Goal: Task Accomplishment & Management: Complete application form

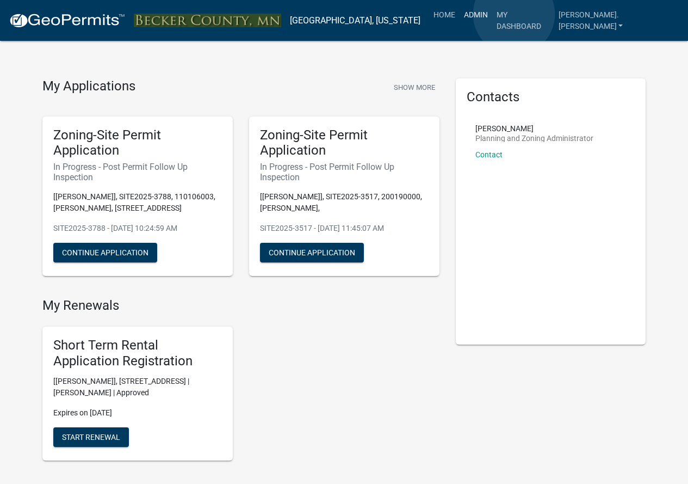
click at [492, 14] on link "Admin" at bounding box center [476, 14] width 33 height 21
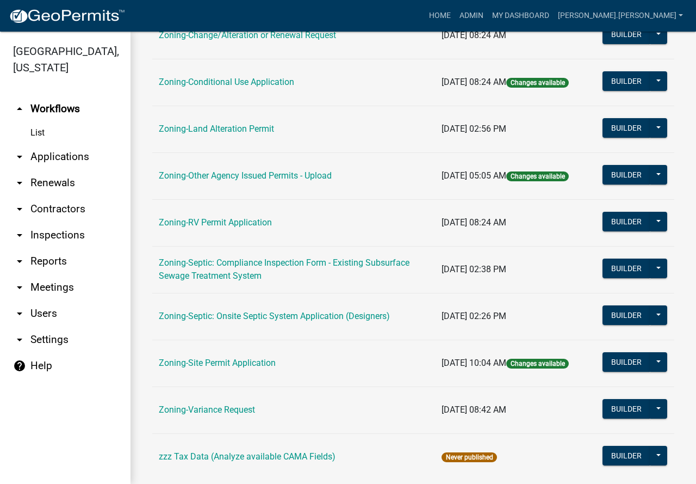
scroll to position [326, 0]
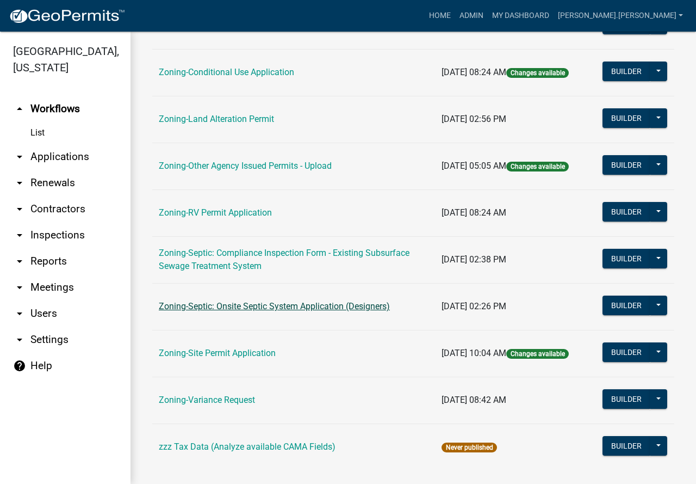
click at [294, 306] on link "Zoning-Septic: Onsite Septic System Application (Designers)" at bounding box center [274, 306] width 231 height 10
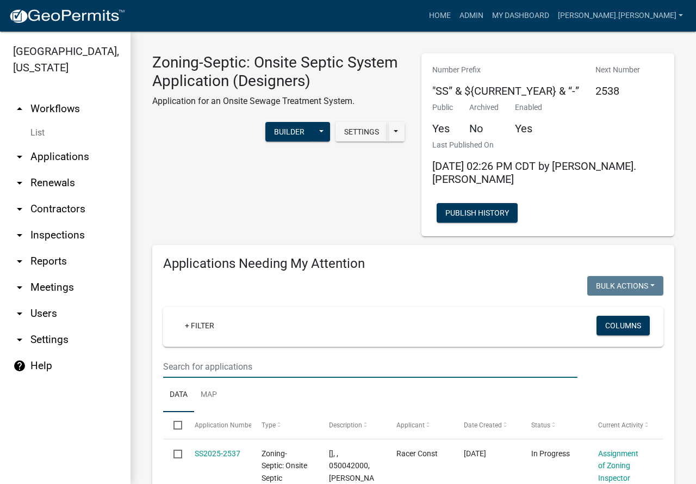
click at [274, 355] on input "text" at bounding box center [370, 366] width 414 height 22
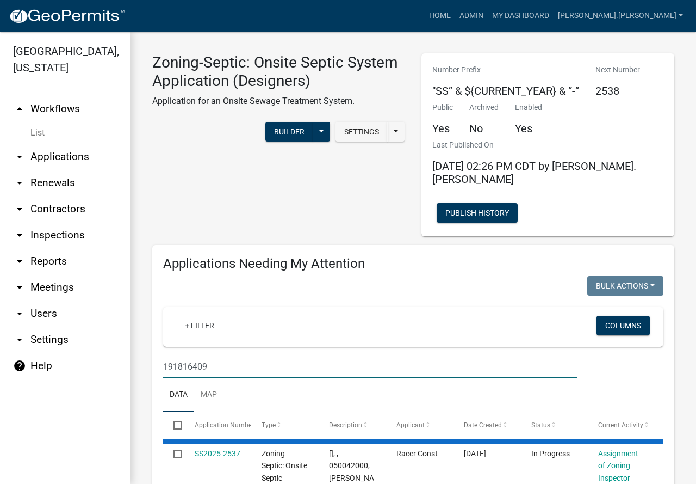
click at [194, 355] on input "191816409" at bounding box center [370, 366] width 414 height 22
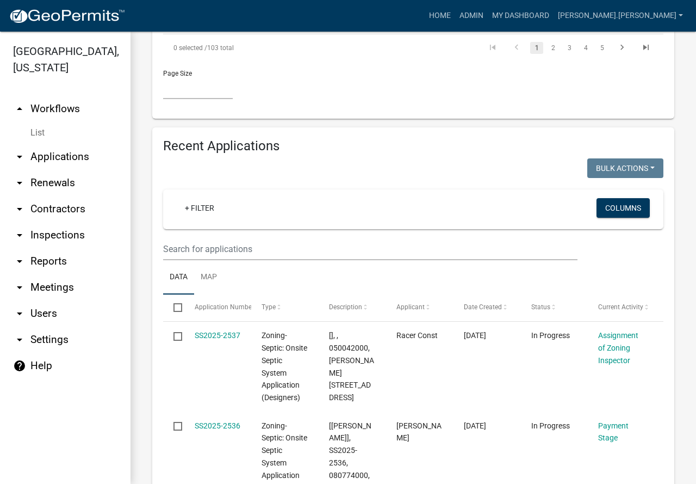
scroll to position [1604, 0]
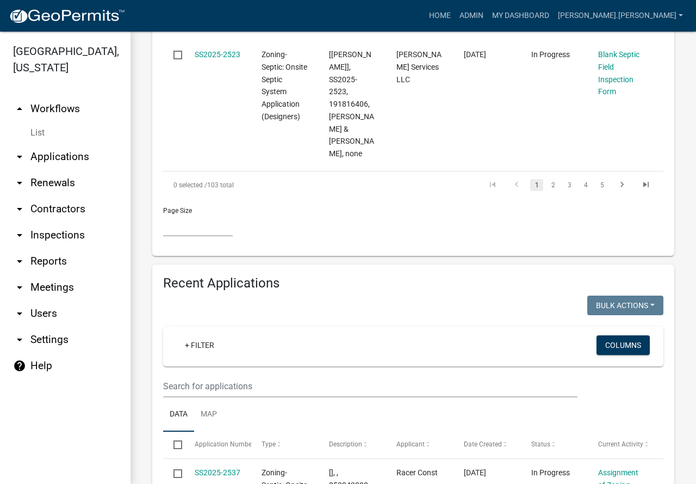
type input "191816409"
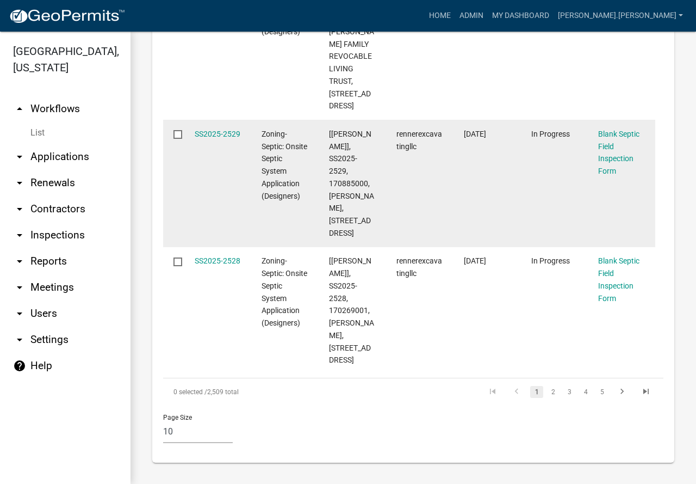
click at [235, 246] on datatable-body-cell "SS2025-2529" at bounding box center [217, 183] width 67 height 127
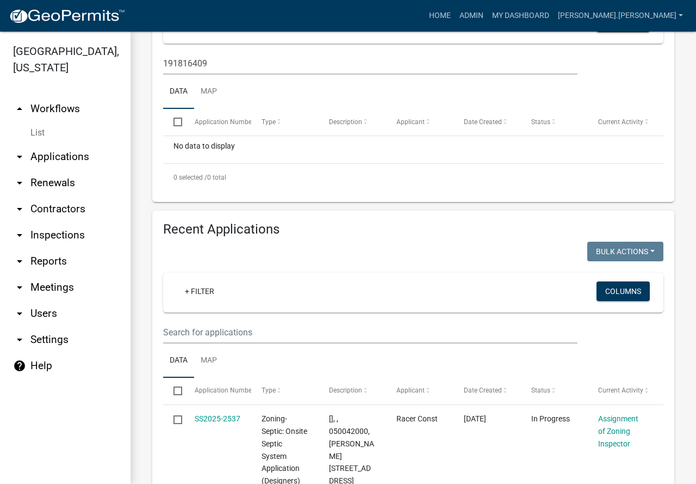
scroll to position [298, 0]
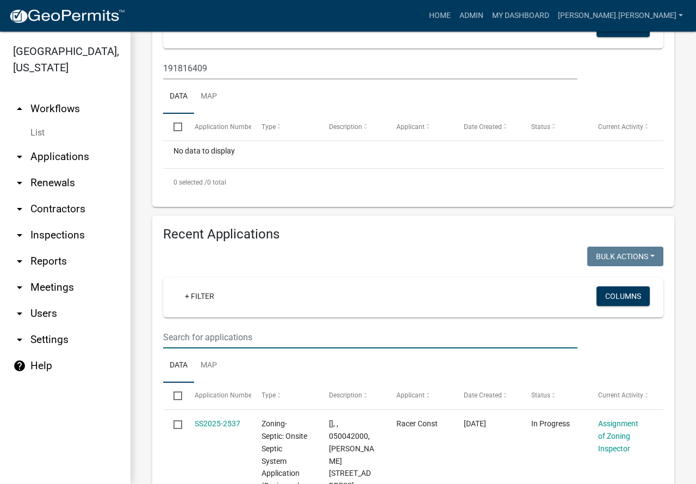
click at [235, 327] on input "text" at bounding box center [370, 337] width 414 height 22
paste input "191816409"
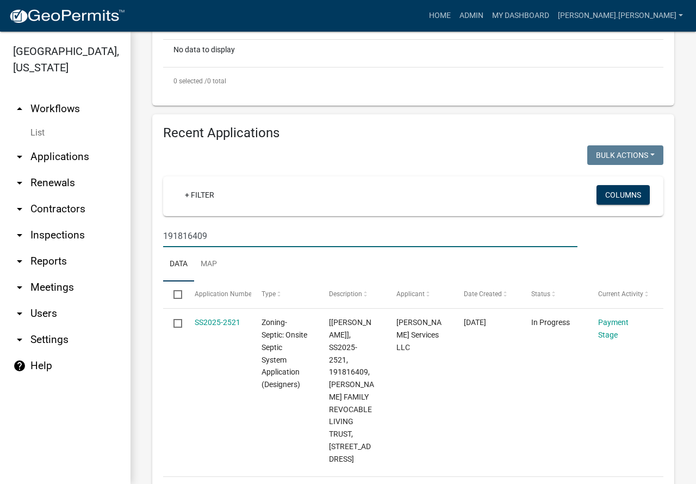
scroll to position [407, 0]
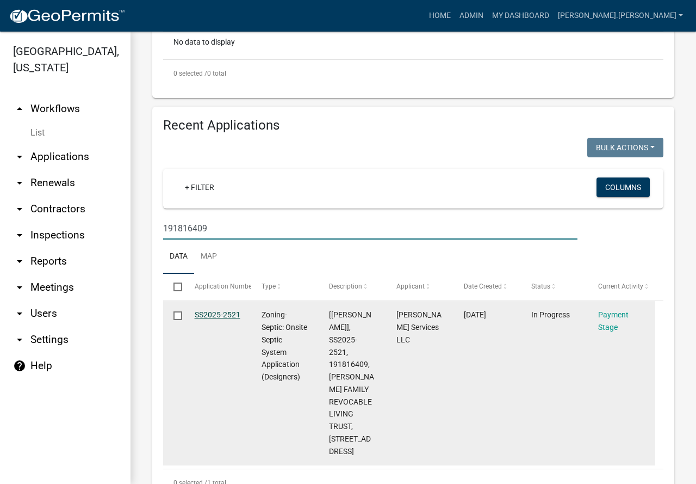
type input "191816409"
click at [217, 310] on link "SS2025-2521" at bounding box center [218, 314] width 46 height 9
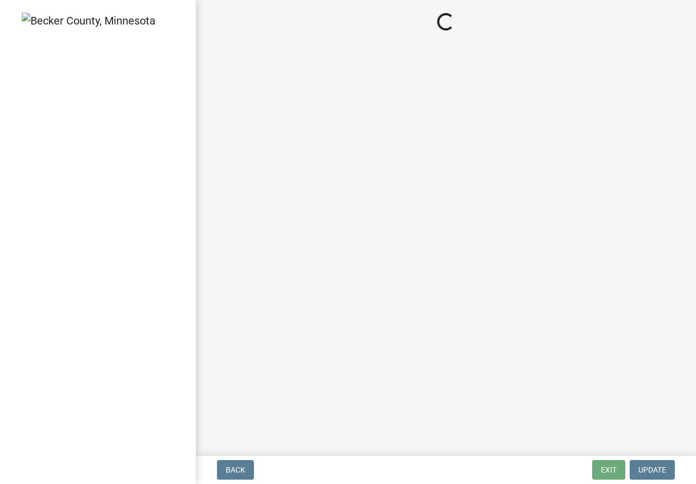
select select "3: 3"
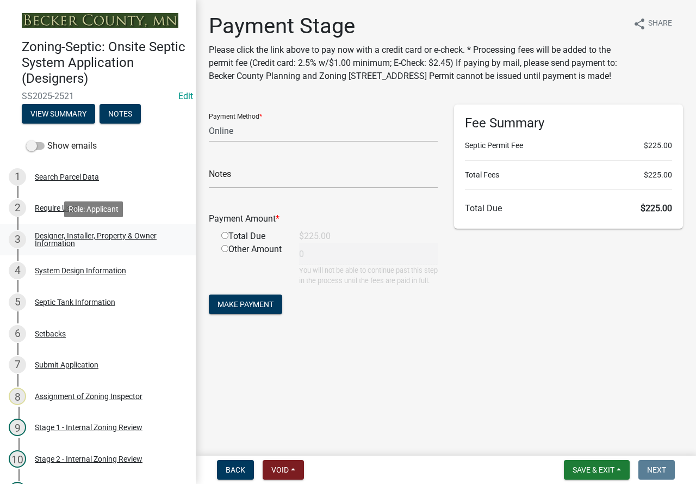
click at [98, 238] on div "Designer, Installer, Property & Owner Information" at bounding box center [107, 239] width 144 height 15
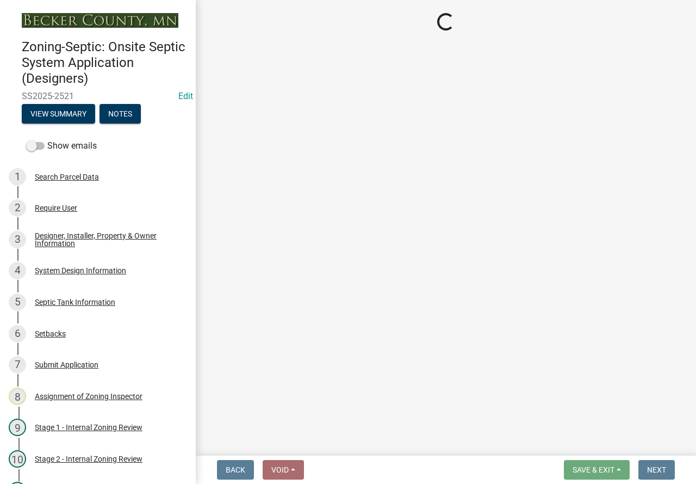
select select "60138064-8806-4d9b-bedf-9669809b6879"
select select "1c9ff1f6-7549-467f-8fe1-bc544d096328"
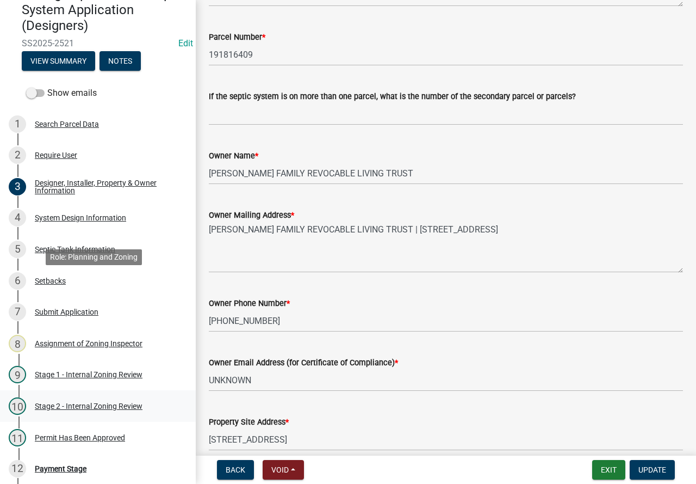
scroll to position [326, 0]
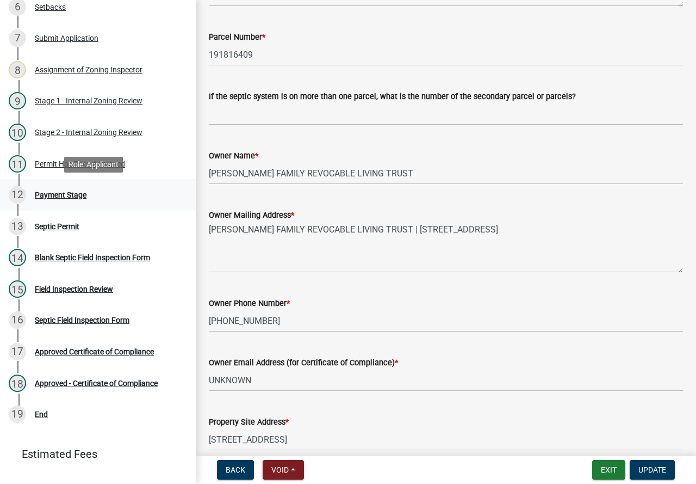
click at [75, 191] on div "Payment Stage" at bounding box center [61, 195] width 52 height 8
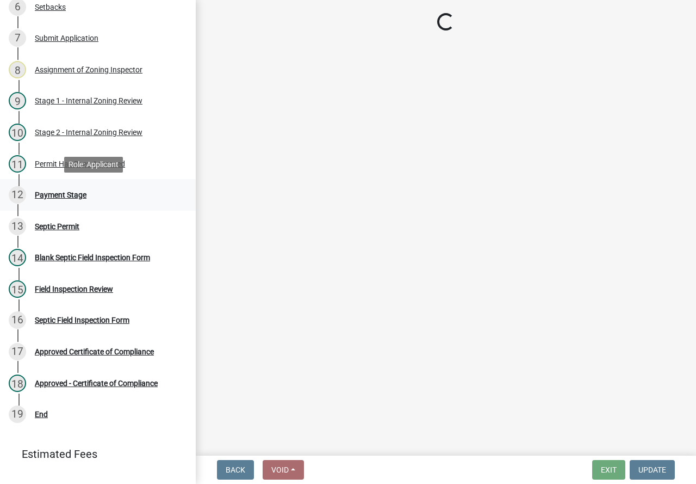
scroll to position [0, 0]
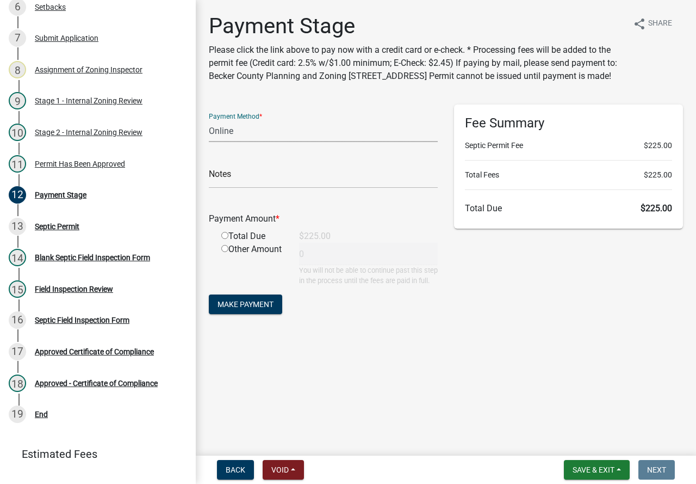
click at [297, 142] on select "Credit Card POS Check Cash Online" at bounding box center [323, 131] width 229 height 22
select select "1: 0"
click at [209, 133] on select "Credit Card POS Check Cash Online" at bounding box center [323, 131] width 229 height 22
click at [292, 188] on input "text" at bounding box center [323, 177] width 229 height 22
type input "3839"
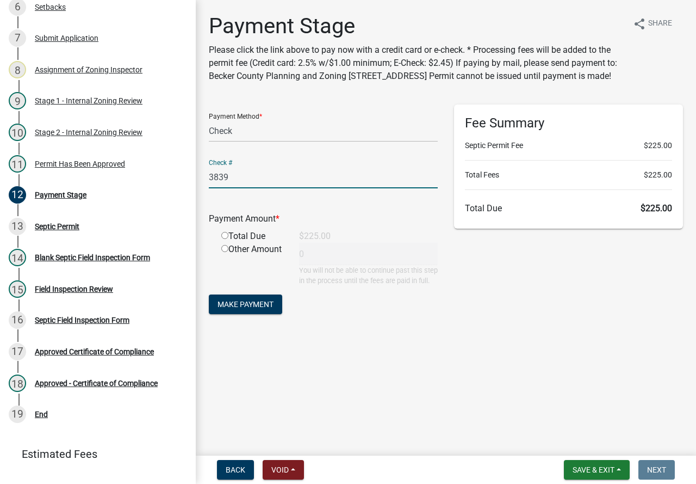
click at [224, 239] on input "radio" at bounding box center [224, 235] width 7 height 7
radio input "true"
type input "225"
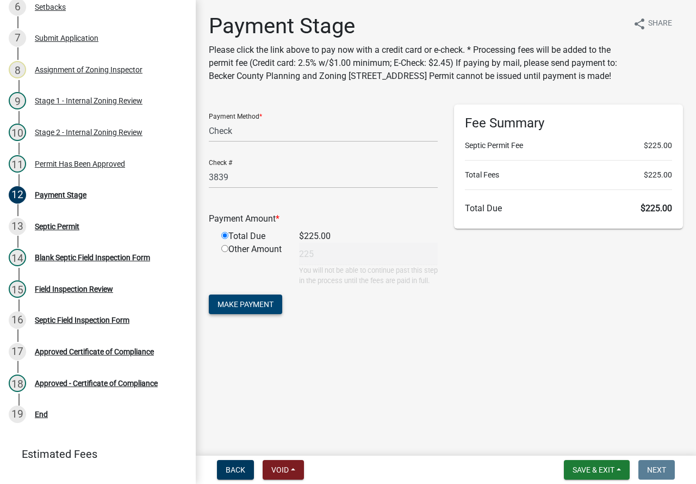
click at [247, 308] on span "Make Payment" at bounding box center [246, 304] width 56 height 9
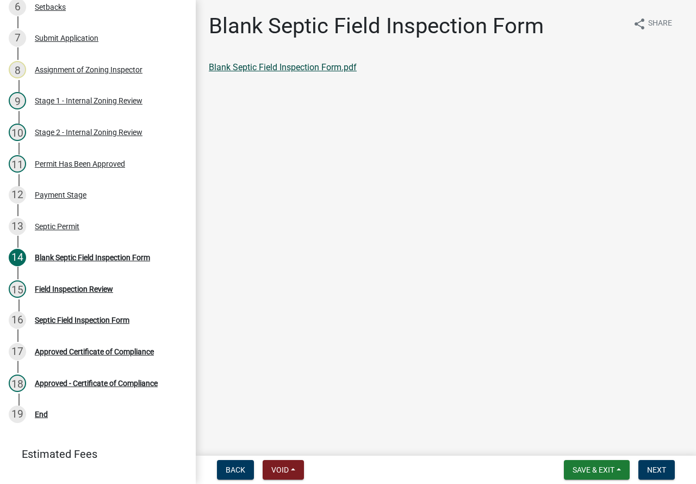
click at [314, 66] on link "Blank Septic Field Inspection Form.pdf" at bounding box center [283, 67] width 148 height 10
click at [76, 222] on div "Septic Permit" at bounding box center [57, 226] width 45 height 8
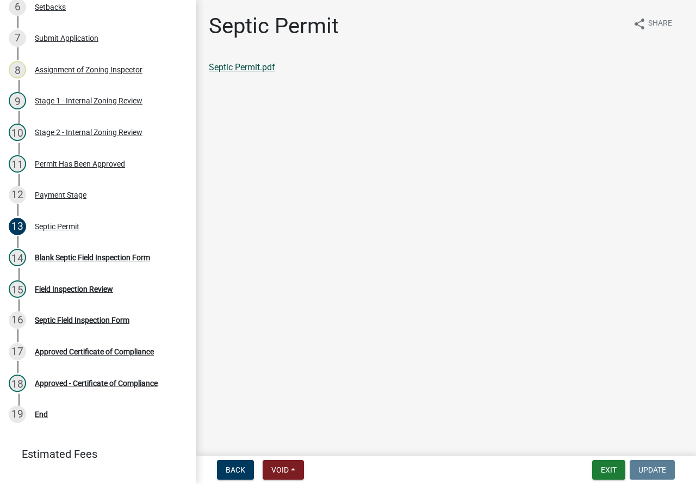
click at [224, 67] on link "Septic Permit.pdf" at bounding box center [242, 67] width 66 height 10
click at [612, 464] on button "Exit" at bounding box center [608, 470] width 33 height 20
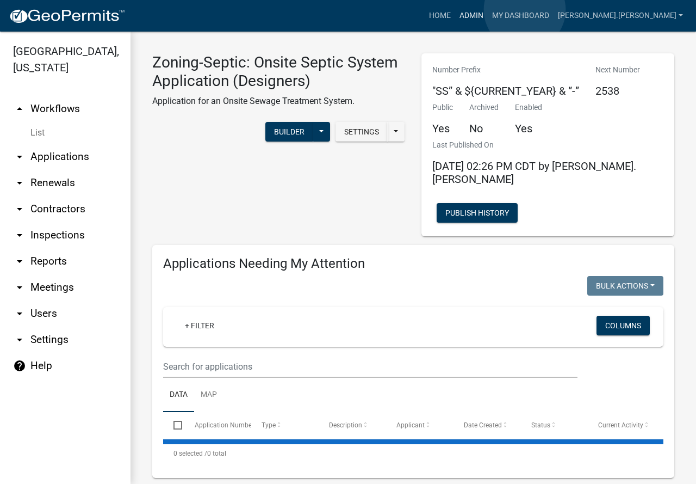
click at [488, 10] on link "Admin" at bounding box center [471, 15] width 33 height 21
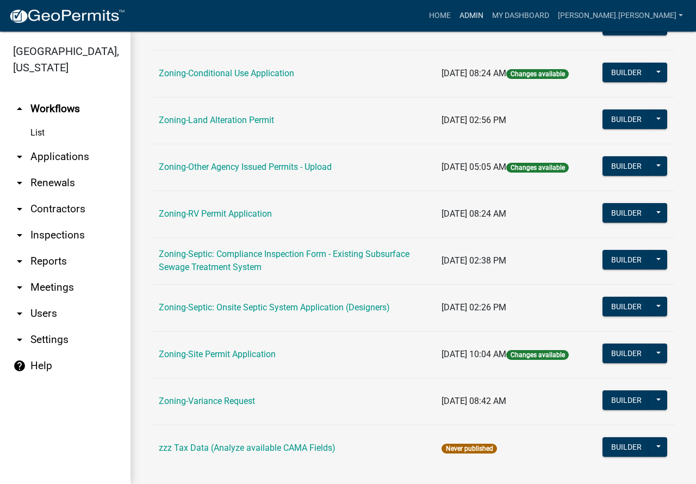
scroll to position [343, 0]
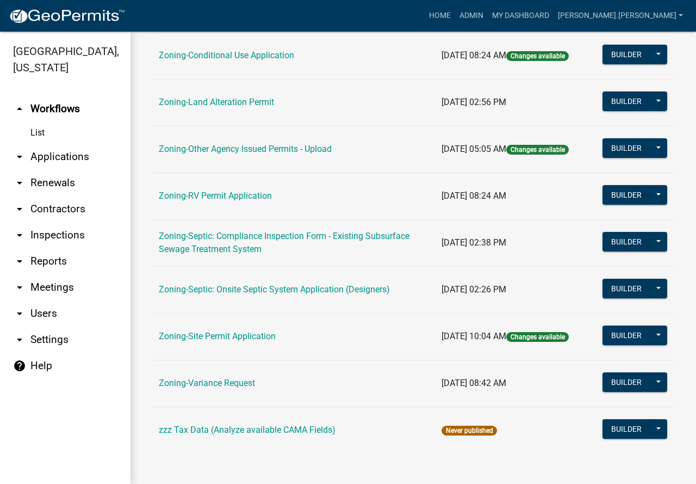
click at [228, 334] on link "Zoning-Site Permit Application" at bounding box center [217, 336] width 117 height 10
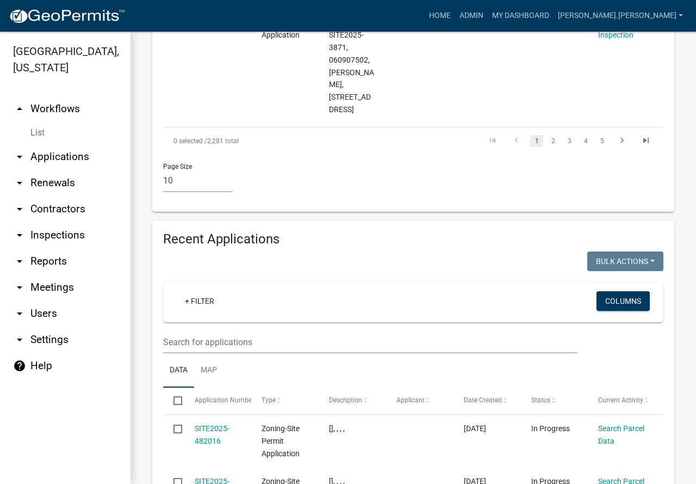
scroll to position [1795, 0]
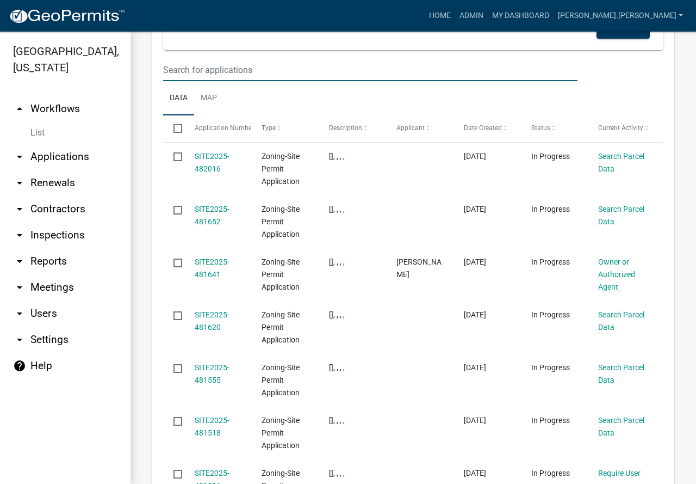
drag, startPoint x: 240, startPoint y: 108, endPoint x: 233, endPoint y: 104, distance: 7.8
click at [240, 81] on input "text" at bounding box center [370, 70] width 414 height 22
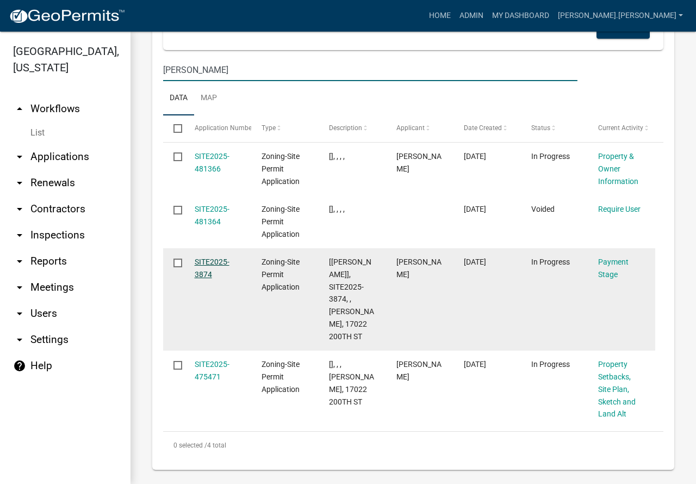
type input "fugere"
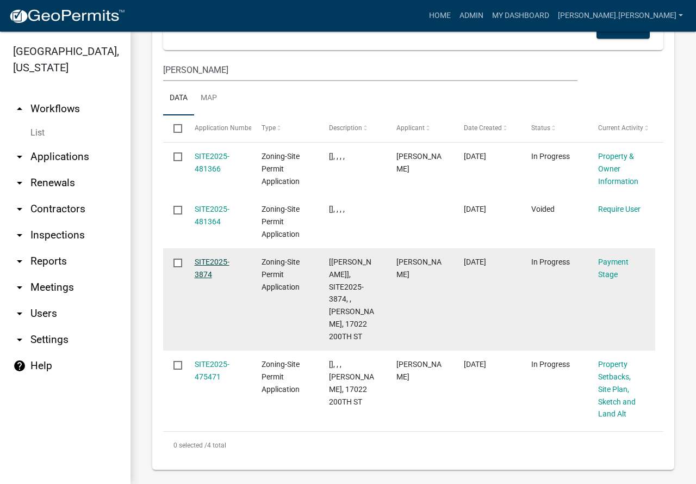
click at [206, 278] on link "SITE2025-3874" at bounding box center [212, 267] width 35 height 21
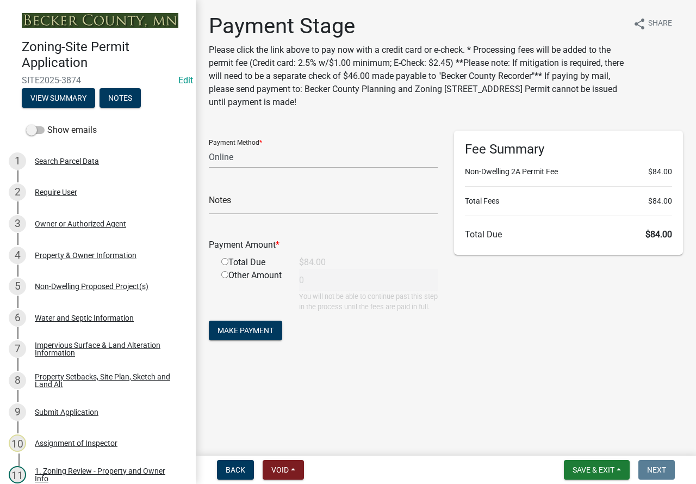
click at [319, 159] on select "Credit Card POS Check Cash Online" at bounding box center [323, 157] width 229 height 22
select select "1: 0"
click at [209, 146] on select "Credit Card POS Check Cash Online" at bounding box center [323, 157] width 229 height 22
click at [275, 206] on input "text" at bounding box center [323, 203] width 229 height 22
type input "1014"
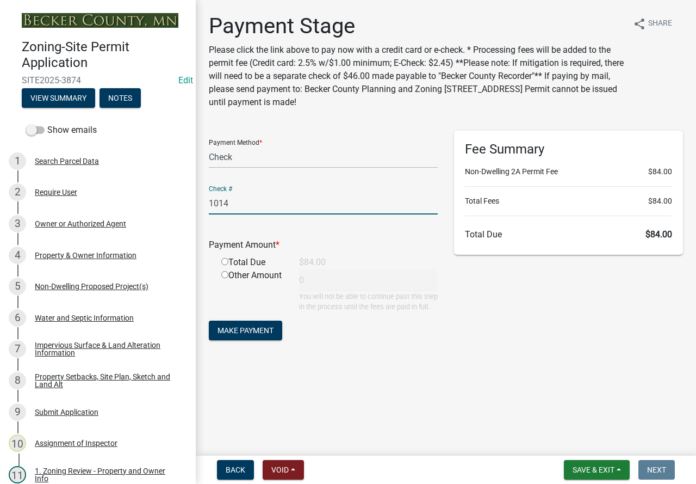
click at [226, 262] on input "radio" at bounding box center [224, 261] width 7 height 7
radio input "true"
type input "84"
click at [265, 335] on span "Make Payment" at bounding box center [246, 330] width 56 height 9
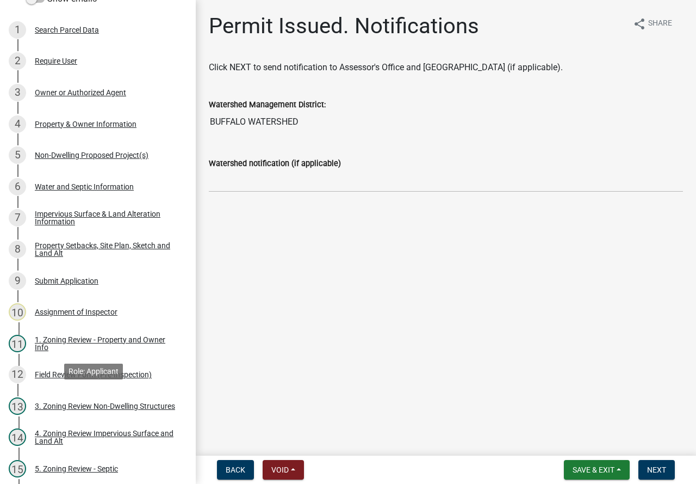
scroll to position [326, 0]
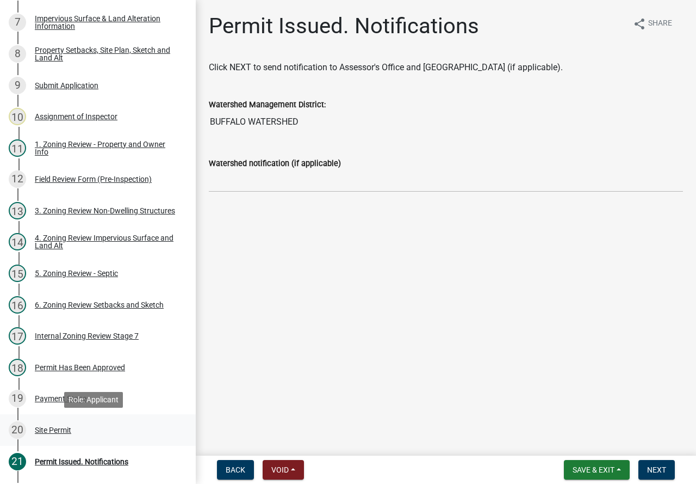
click at [57, 431] on div "Site Permit" at bounding box center [53, 430] width 36 height 8
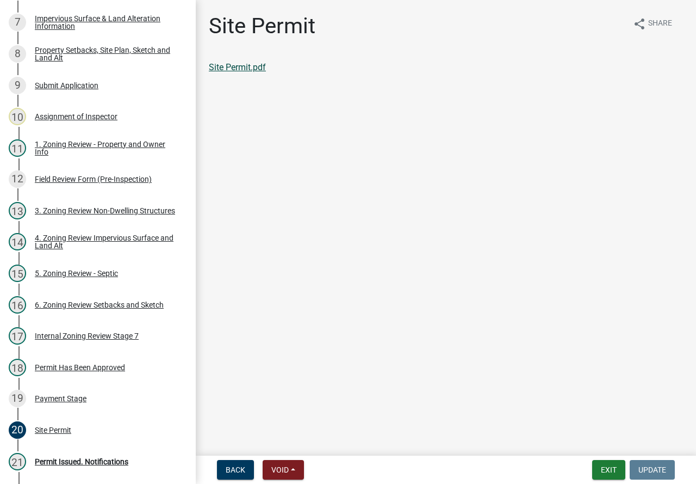
click at [248, 66] on link "Site Permit.pdf" at bounding box center [237, 67] width 57 height 10
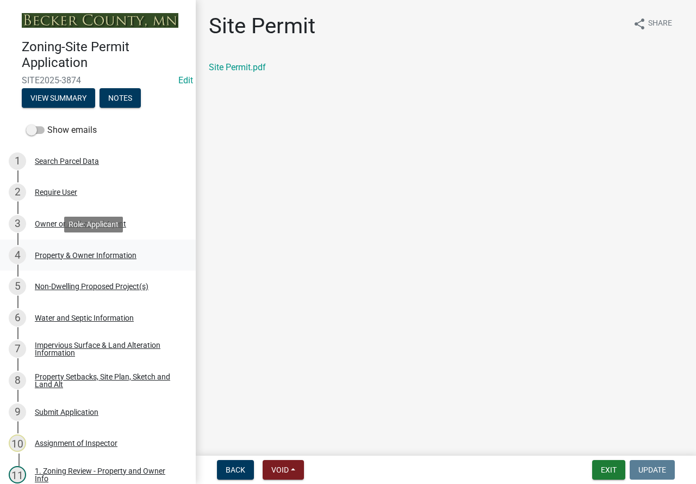
click at [103, 255] on div "Property & Owner Information" at bounding box center [86, 255] width 102 height 8
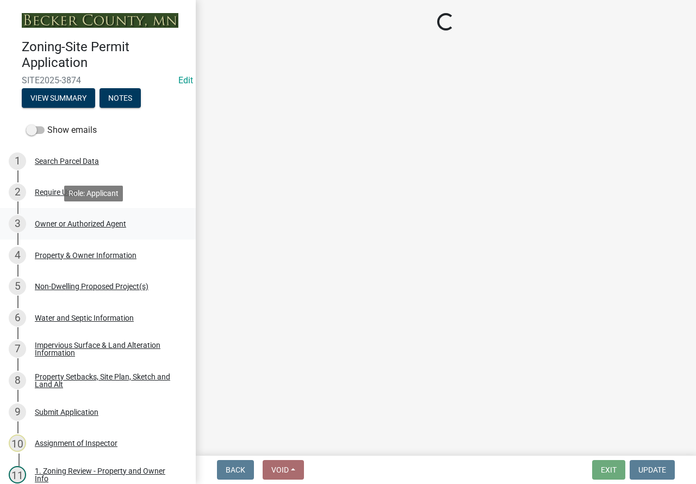
select select "15d55337-0fb0-485e-a759-dab20e978987"
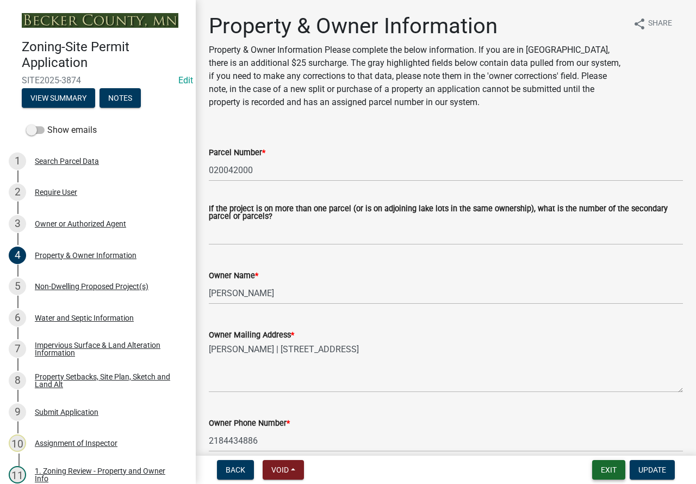
click at [609, 469] on button "Exit" at bounding box center [608, 470] width 33 height 20
